Goal: Task Accomplishment & Management: Manage account settings

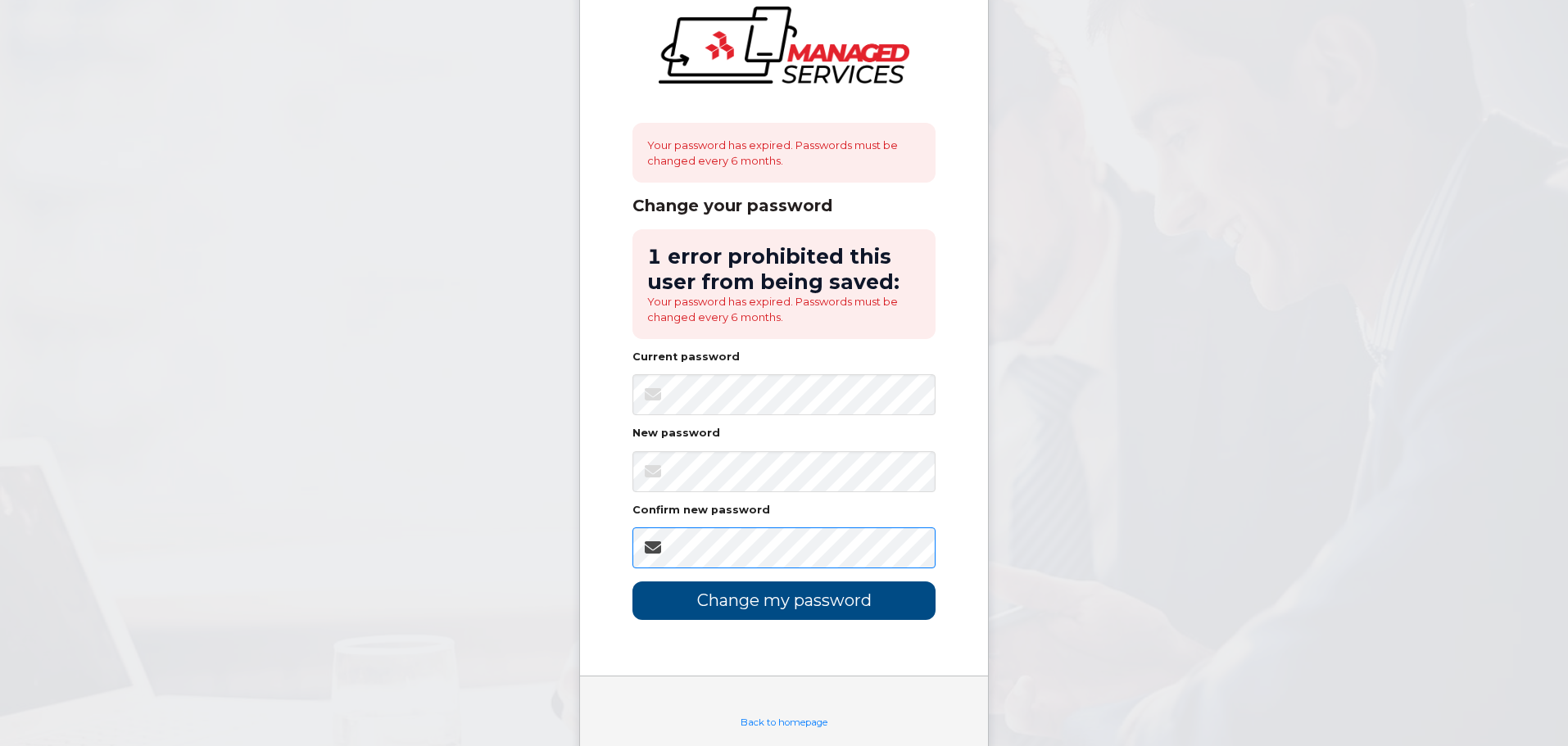
scroll to position [99, 0]
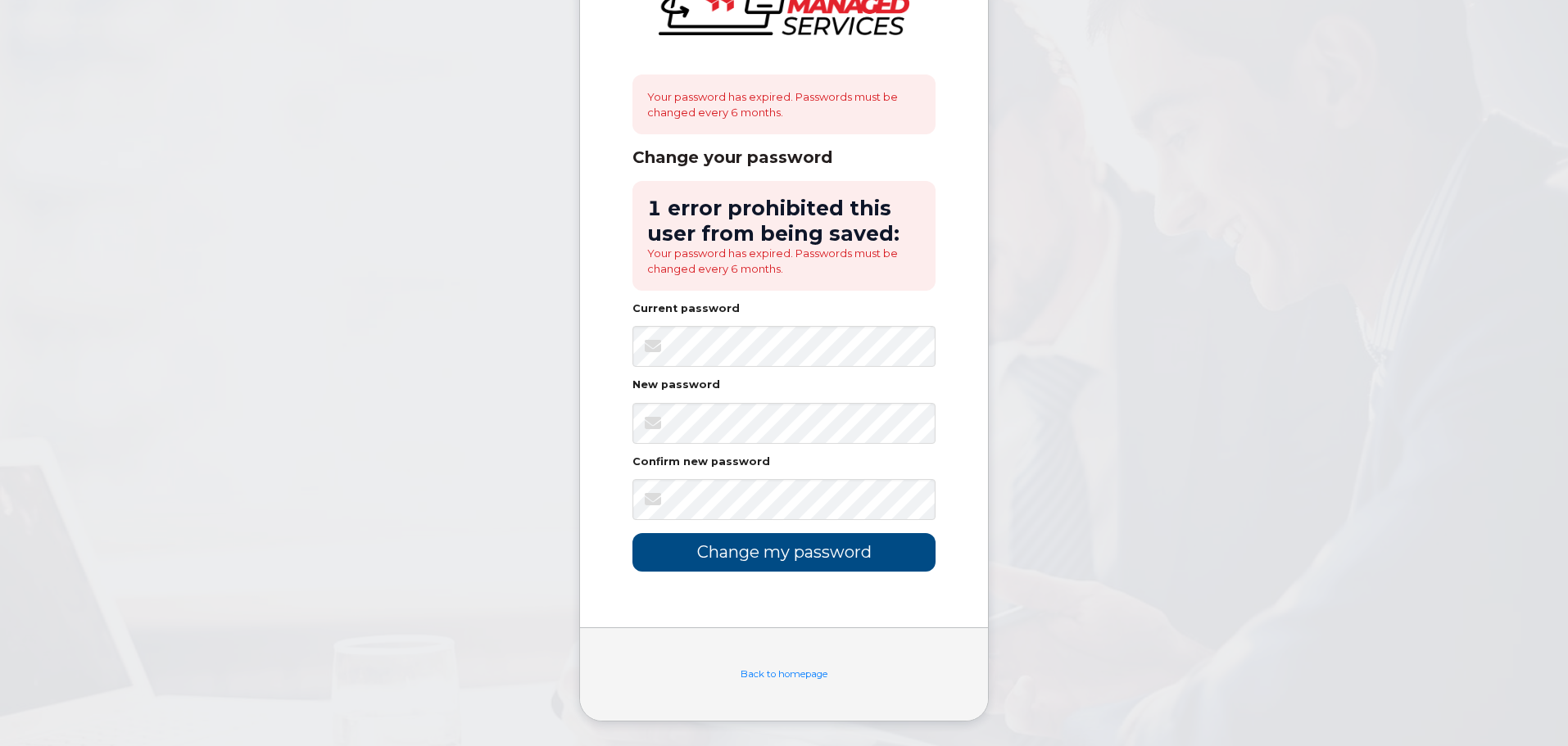
click at [1013, 620] on body "Your password has expired. Passwords must be changed every 6 months. Change you…" at bounding box center [784, 324] width 1568 height 845
click at [540, 427] on body "Your password has expired. Passwords must be changed every 6 months. Change you…" at bounding box center [784, 324] width 1568 height 845
click at [492, 475] on body "Your password has expired. Passwords must be changed every 6 months. Change you…" at bounding box center [784, 324] width 1568 height 845
click at [762, 546] on input "Change my password" at bounding box center [783, 552] width 303 height 38
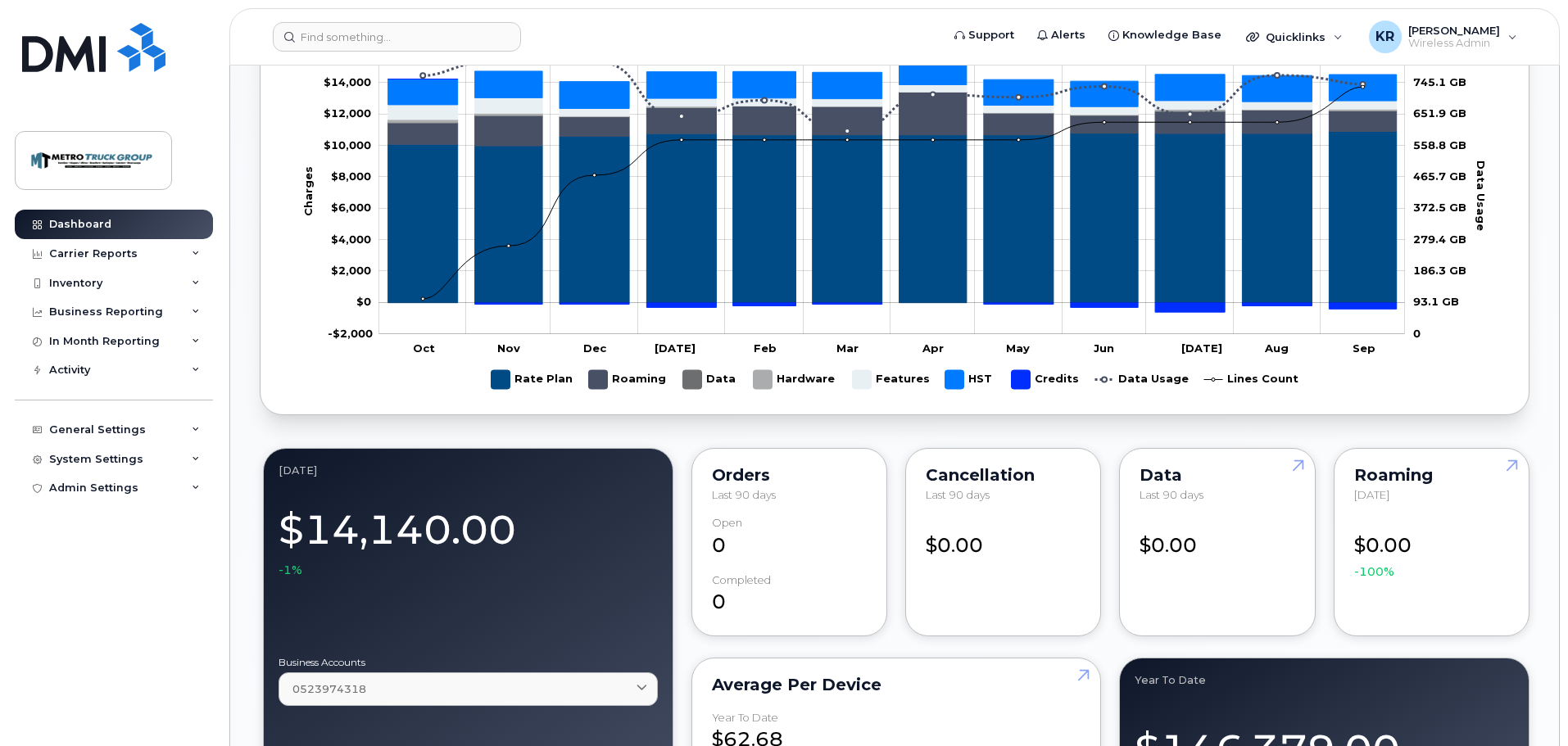
scroll to position [1147, 0]
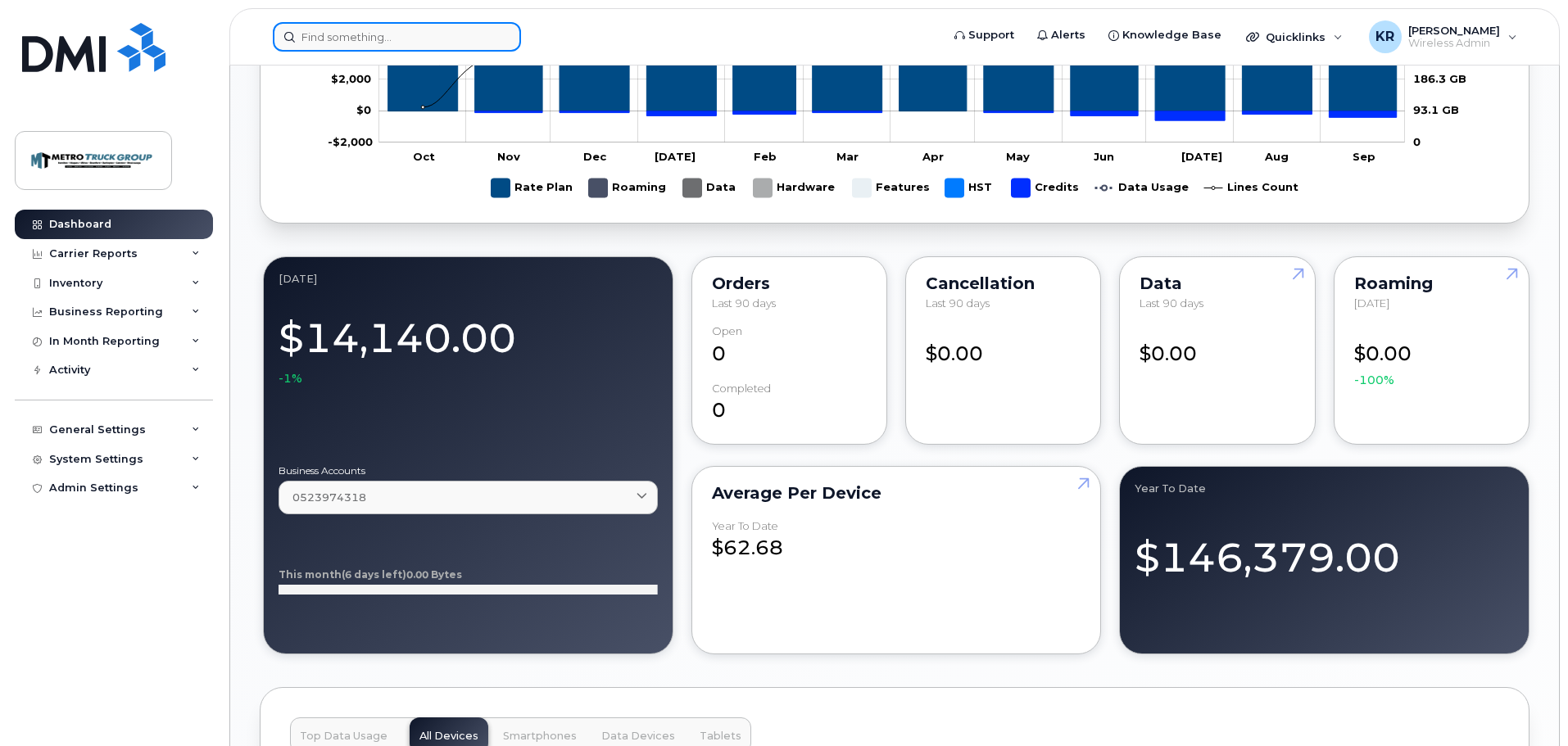
click at [393, 34] on input at bounding box center [396, 36] width 248 height 29
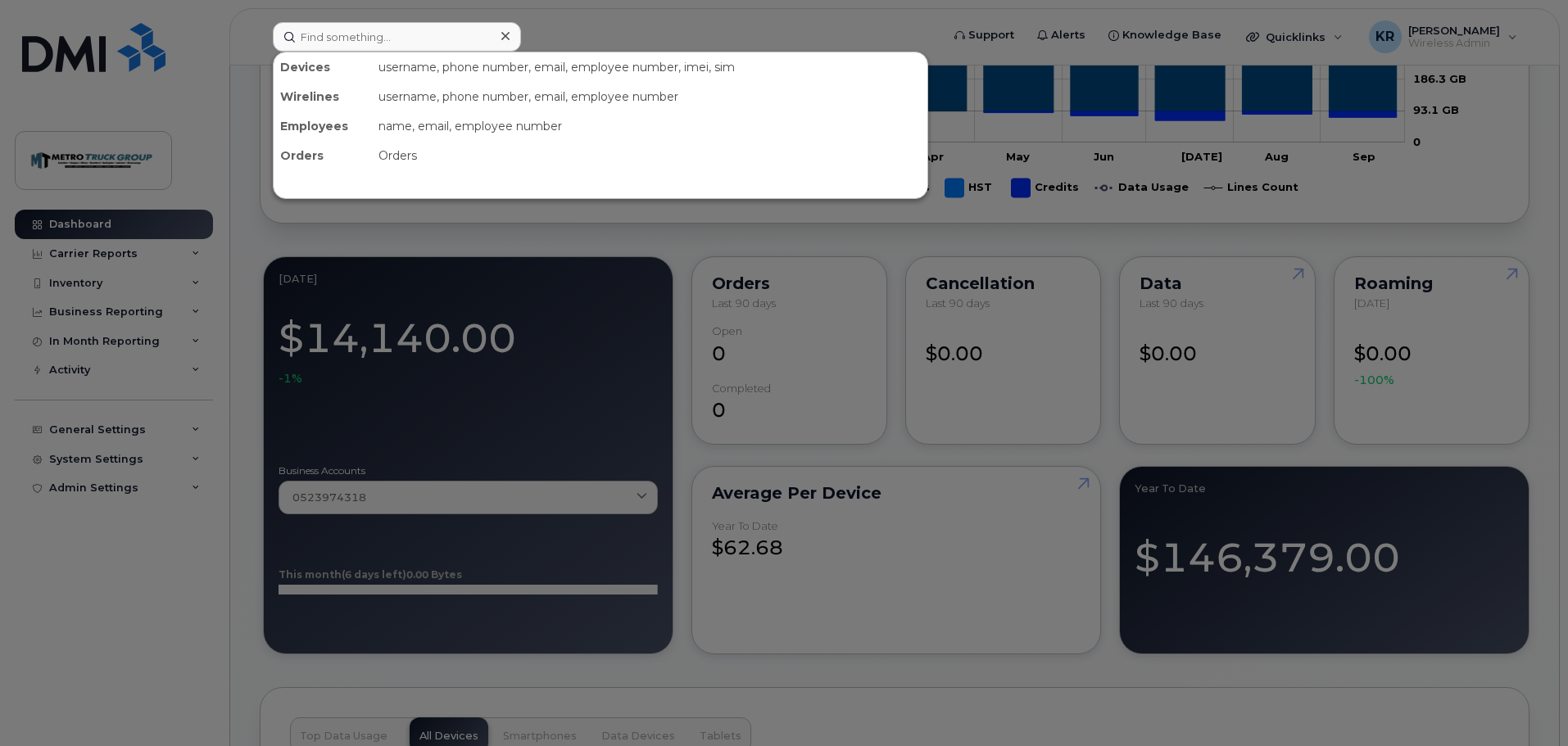
click at [458, 67] on div "username, phone number, email, employee number, imei, sim" at bounding box center [649, 67] width 556 height 29
click at [318, 68] on div "Devices" at bounding box center [323, 67] width 99 height 29
click at [455, 74] on div "username, phone number, email, employee number, imei, sim" at bounding box center [649, 67] width 556 height 29
click at [400, 49] on input at bounding box center [396, 36] width 248 height 29
type input "harry"
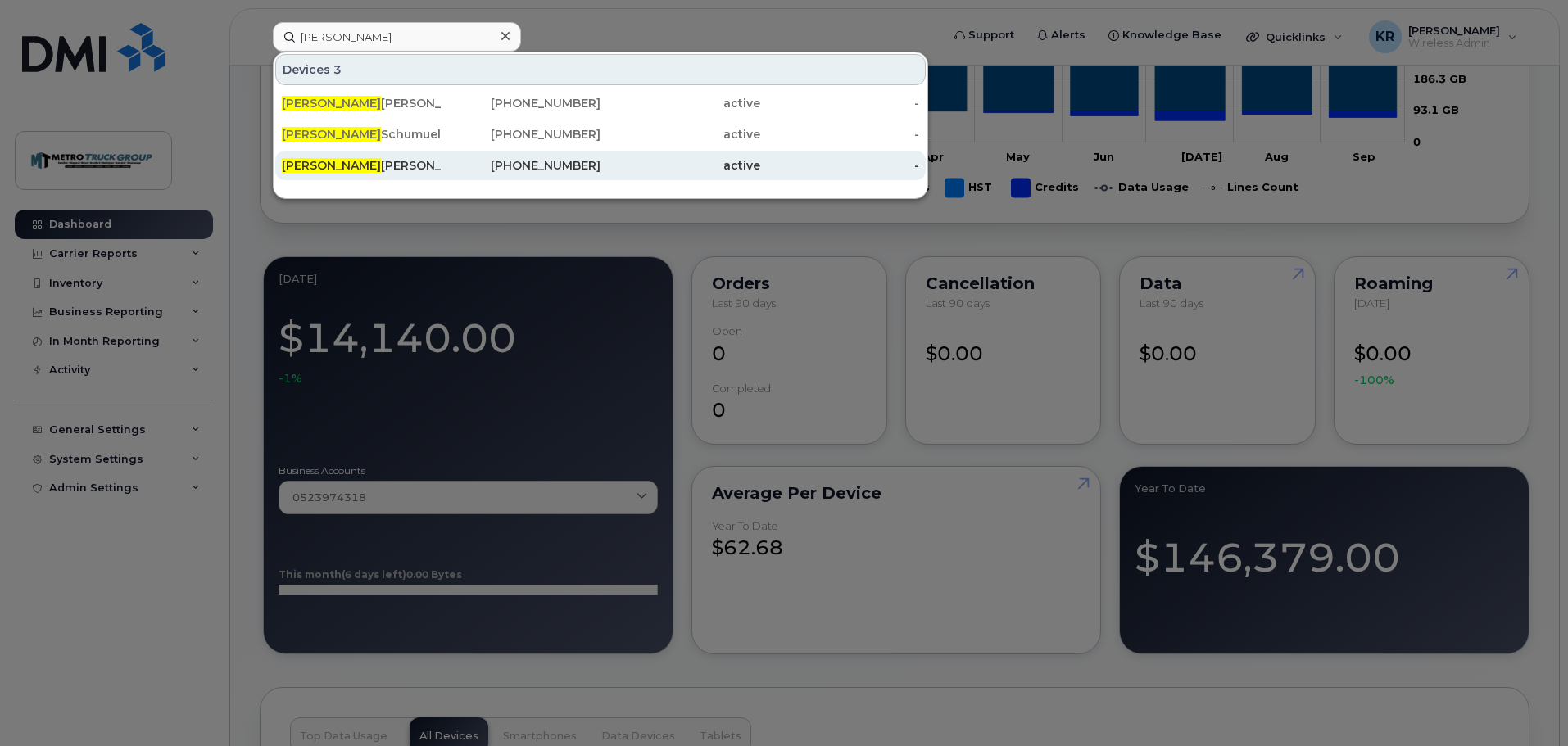
click at [354, 162] on div "Harry Rinaldi" at bounding box center [362, 165] width 160 height 16
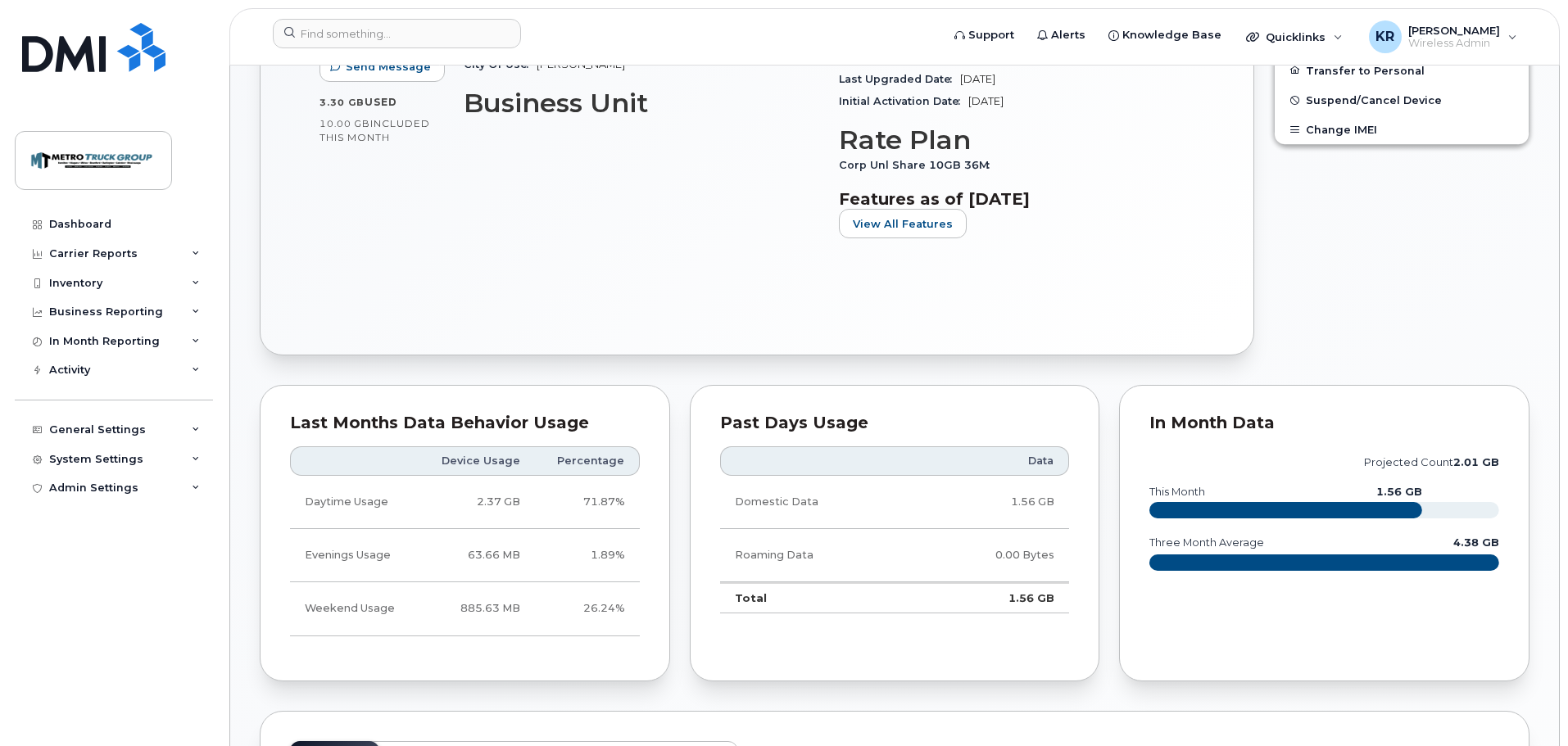
scroll to position [655, 0]
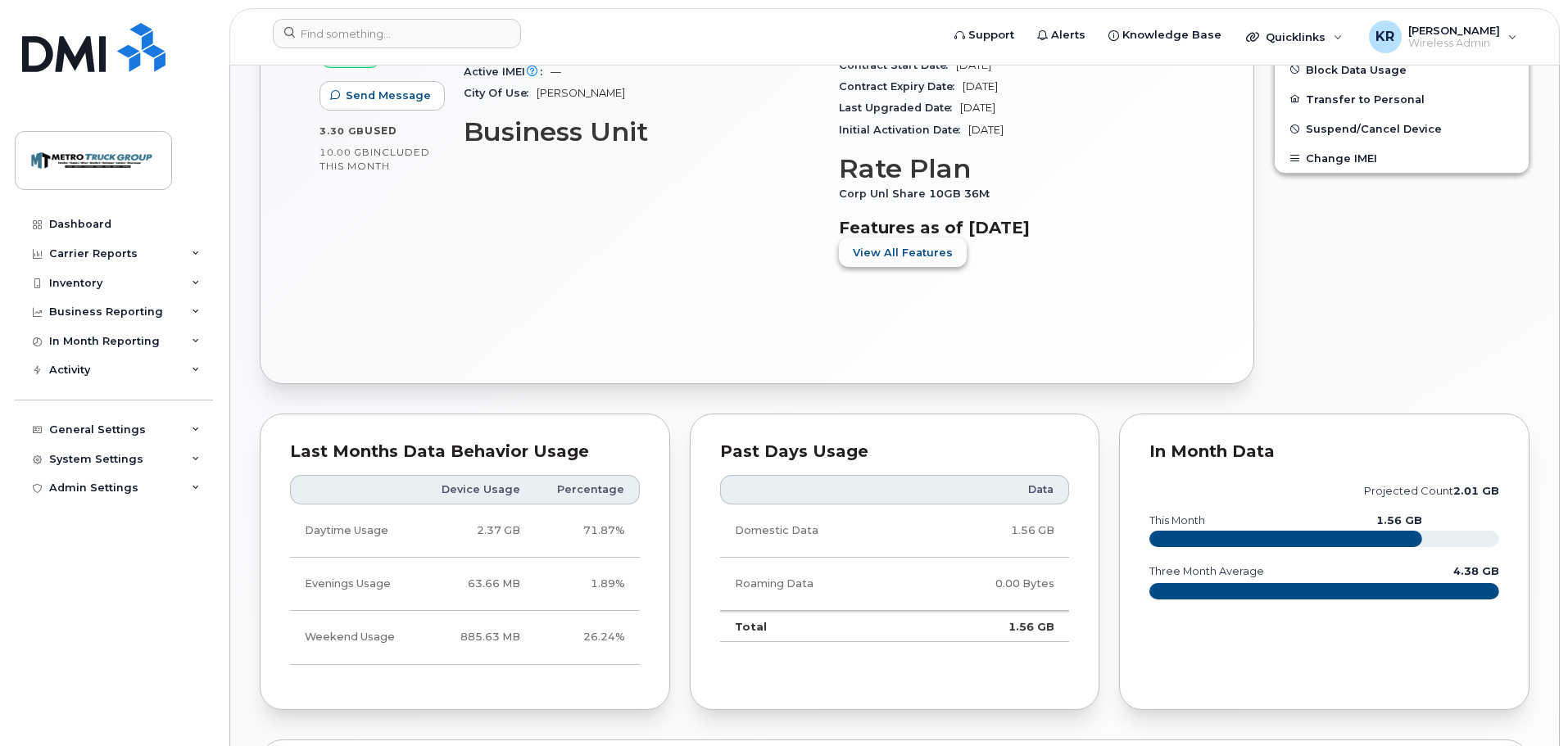
click at [912, 260] on span "View All Features" at bounding box center [902, 253] width 100 height 16
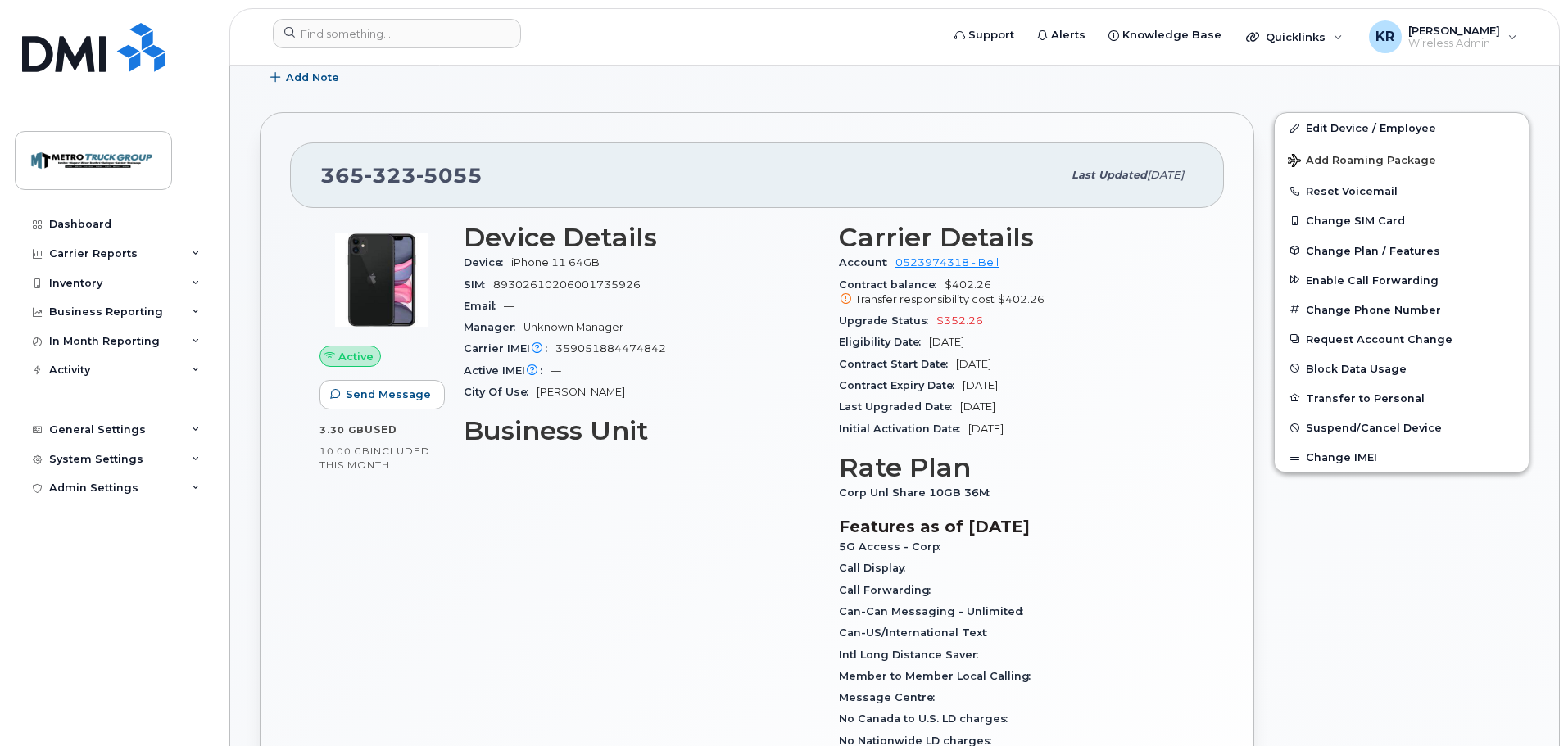
scroll to position [328, 0]
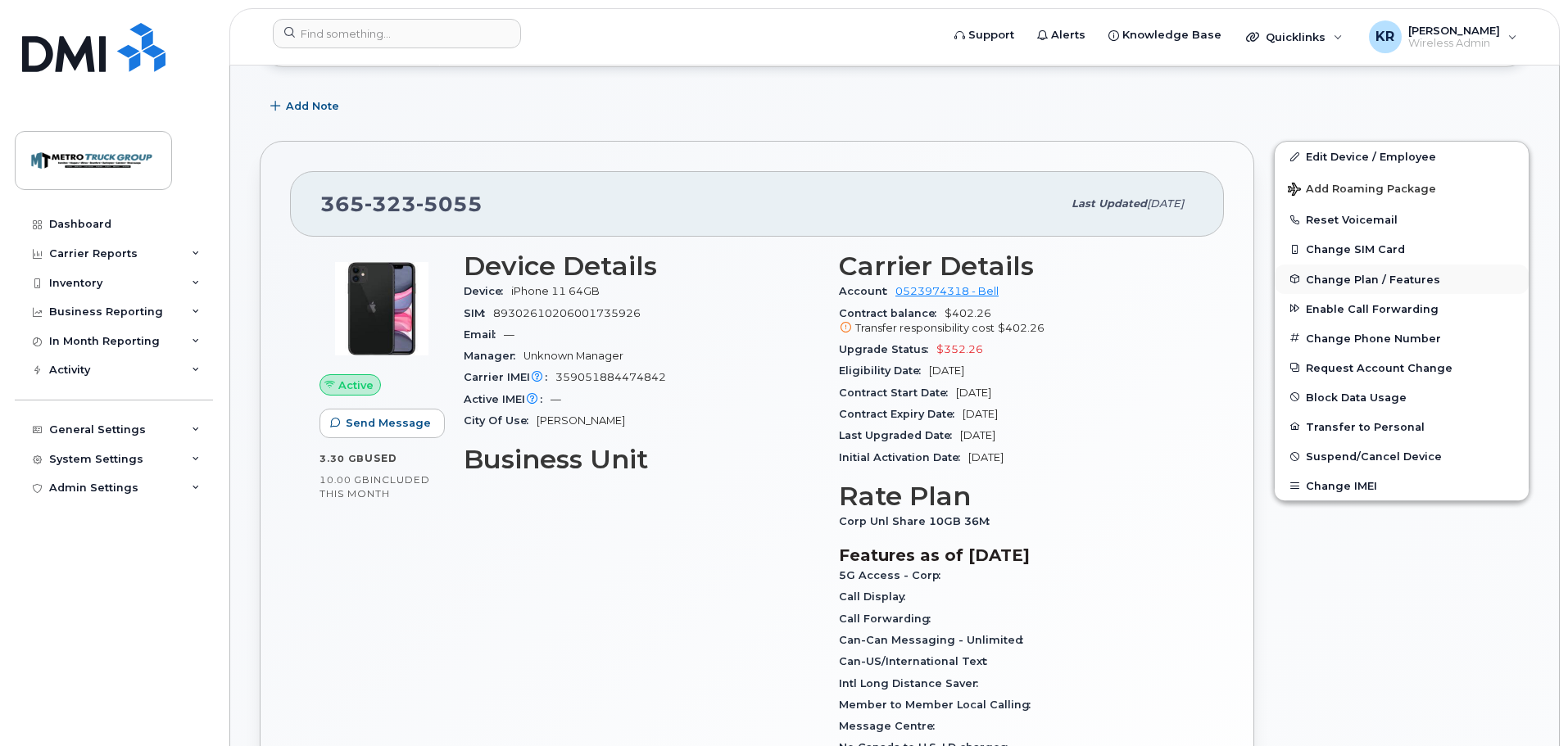
click at [1378, 276] on span "Change Plan / Features" at bounding box center [1372, 279] width 134 height 12
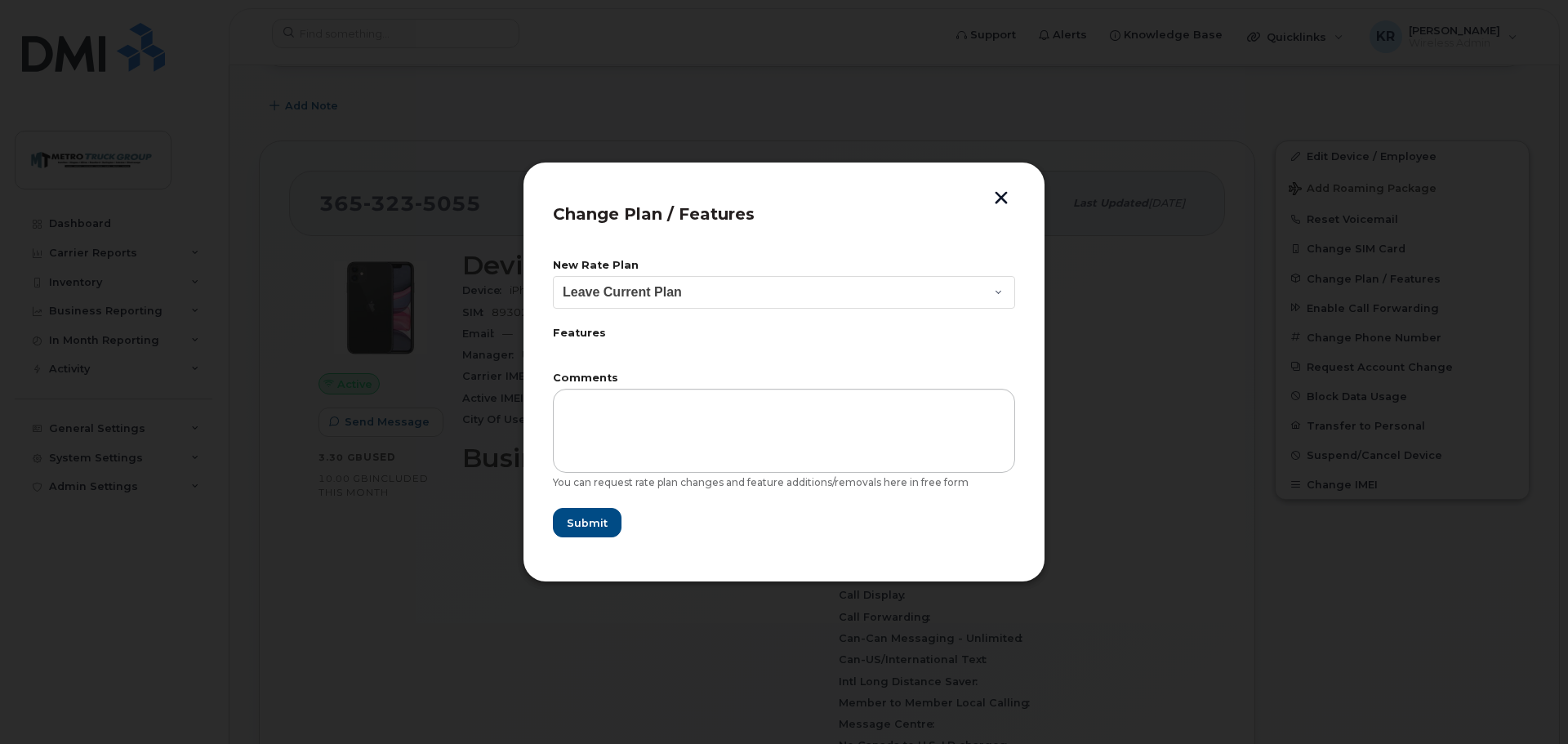
click at [1003, 189] on div "Change Plan / Features New Rate Plan Leave Current Plan BYOD Corp SmartShare 50…" at bounding box center [784, 372] width 523 height 421
click at [1001, 203] on button "button" at bounding box center [1002, 200] width 25 height 17
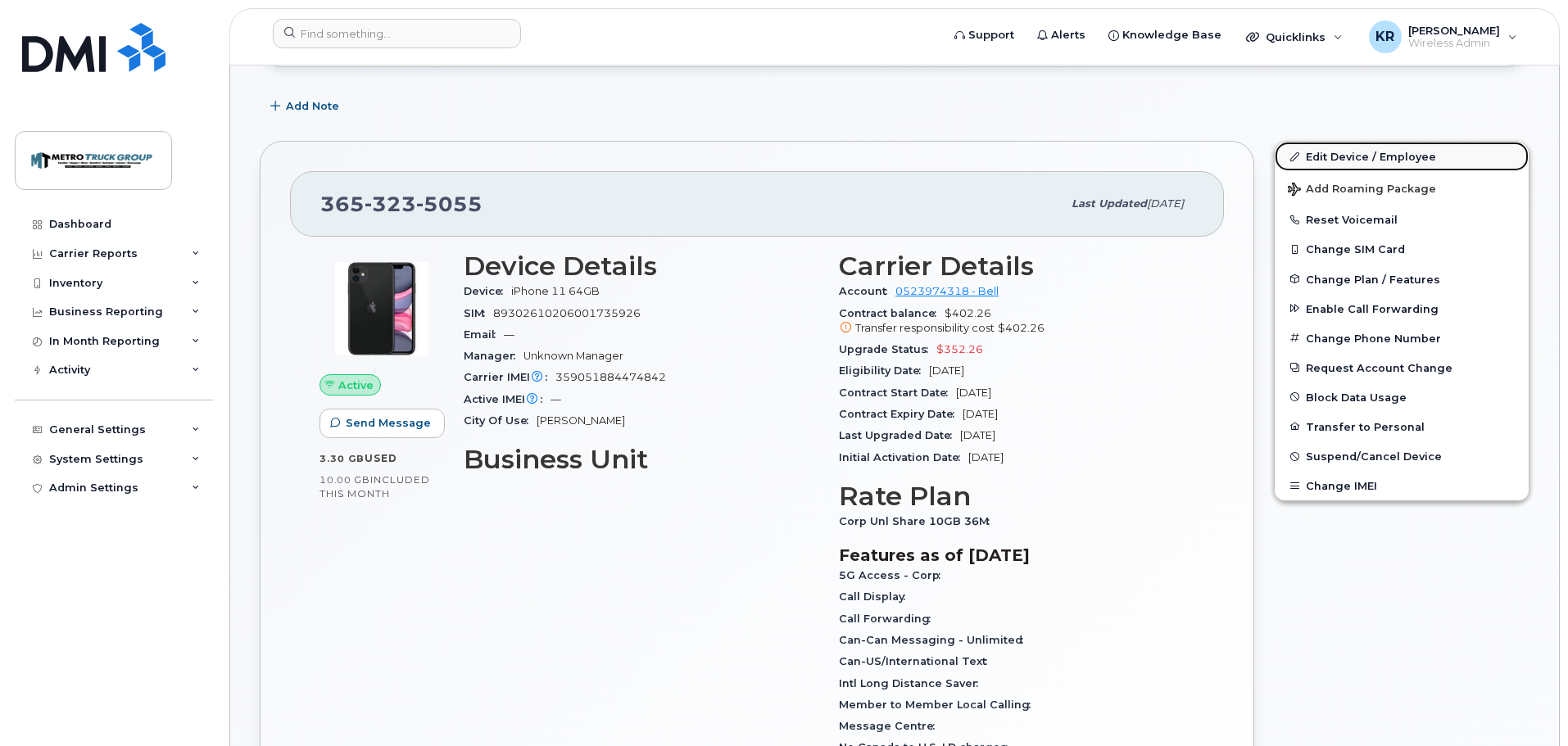
click at [1342, 155] on link "Edit Device / Employee" at bounding box center [1402, 156] width 254 height 29
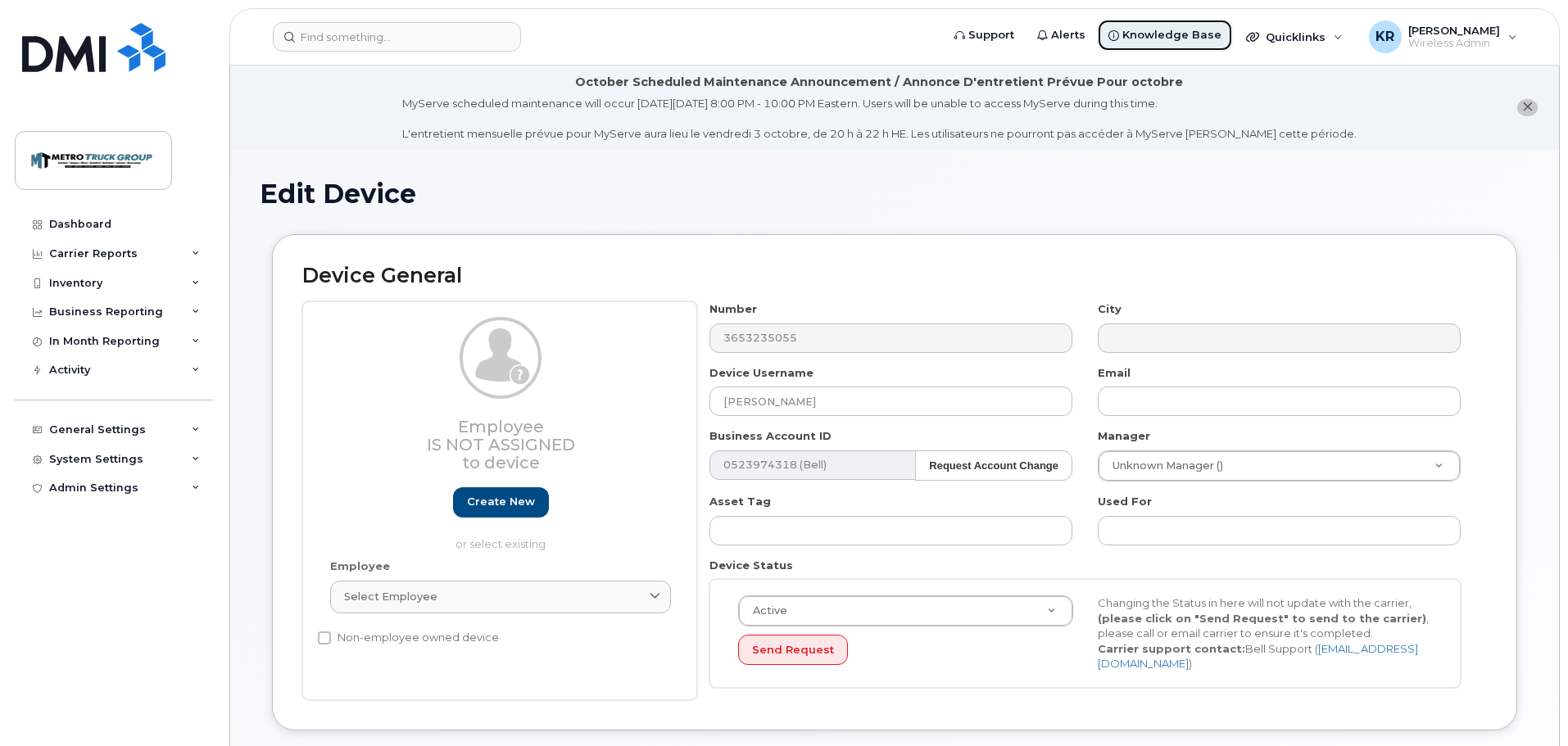
click at [1159, 37] on span "Knowledge Base" at bounding box center [1171, 35] width 99 height 16
